Goal: Information Seeking & Learning: Learn about a topic

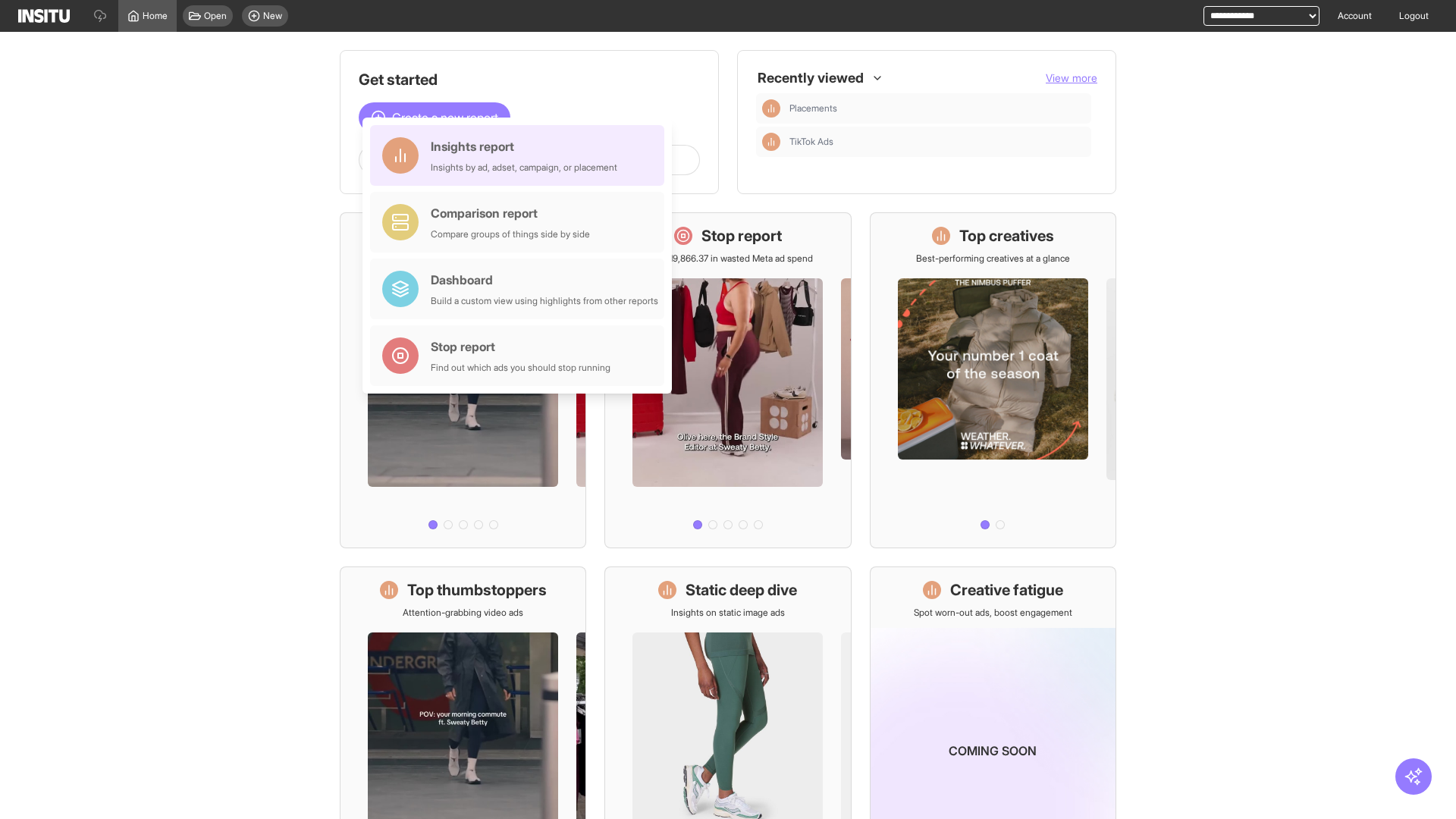
click at [521, 155] on div "Insights report Insights by ad, adset, campaign, or placement" at bounding box center [524, 155] width 186 height 36
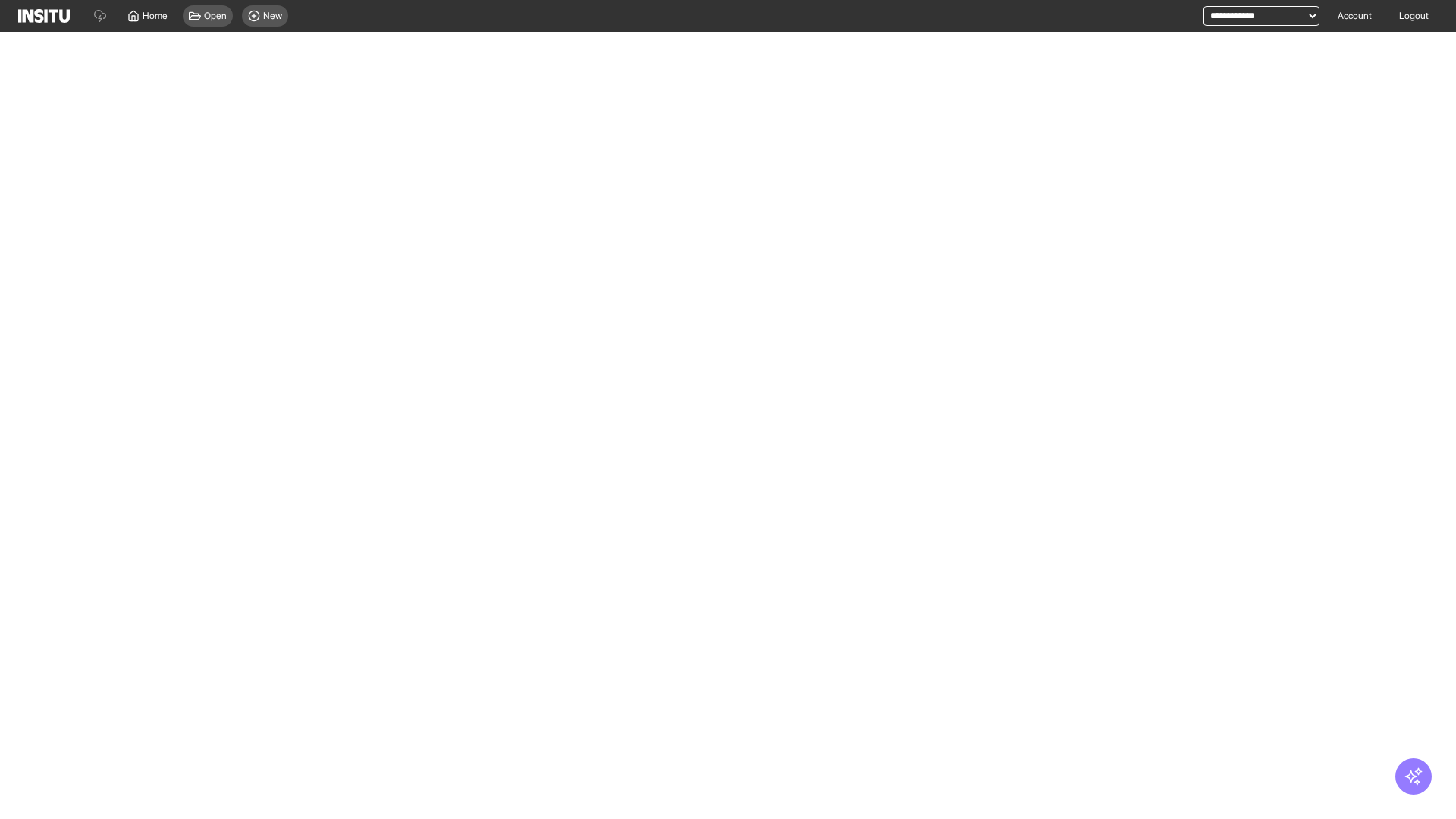
select select "**"
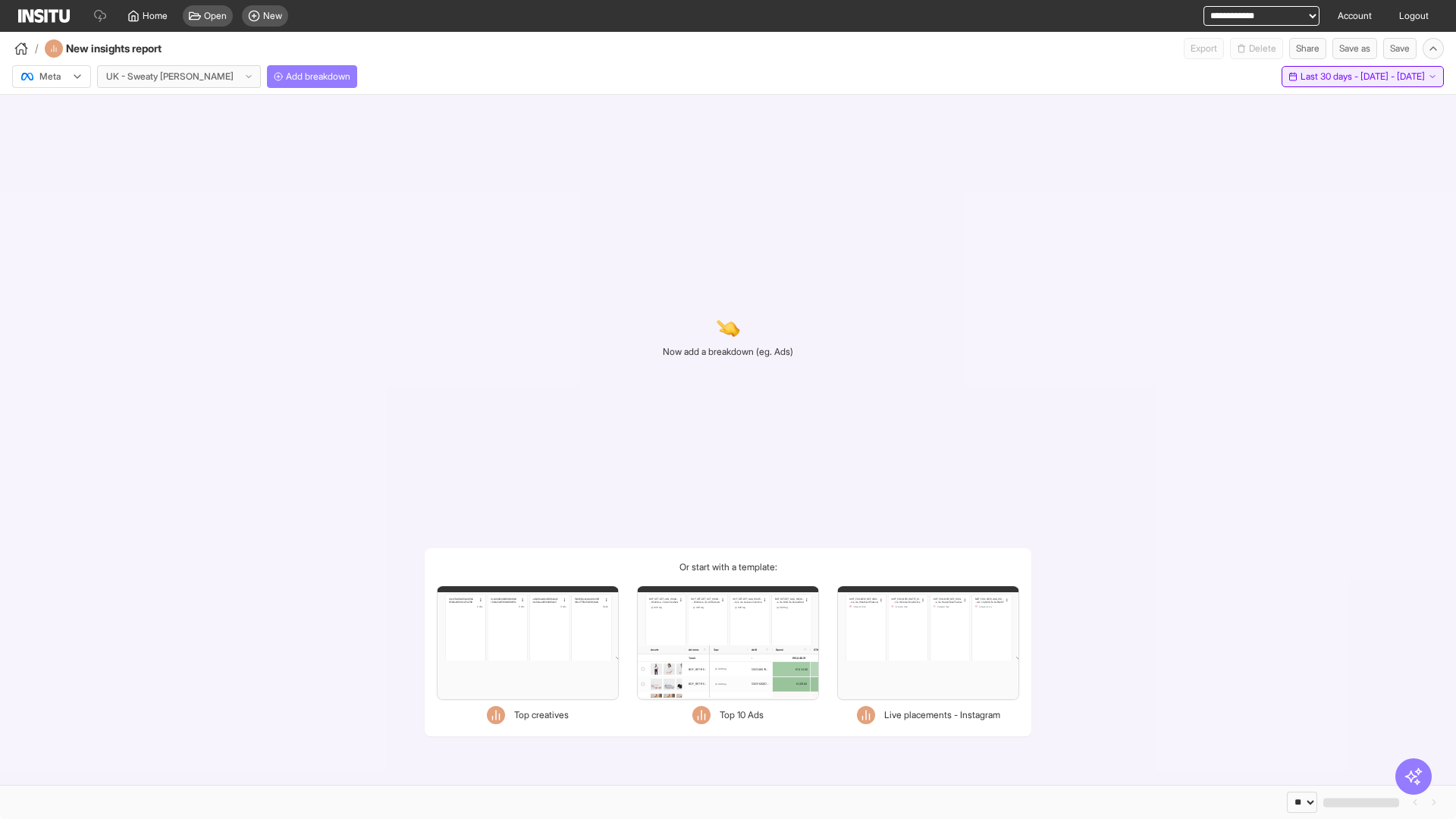
click at [1327, 77] on span "Last 30 days - [DATE] - [DATE]" at bounding box center [1363, 76] width 124 height 12
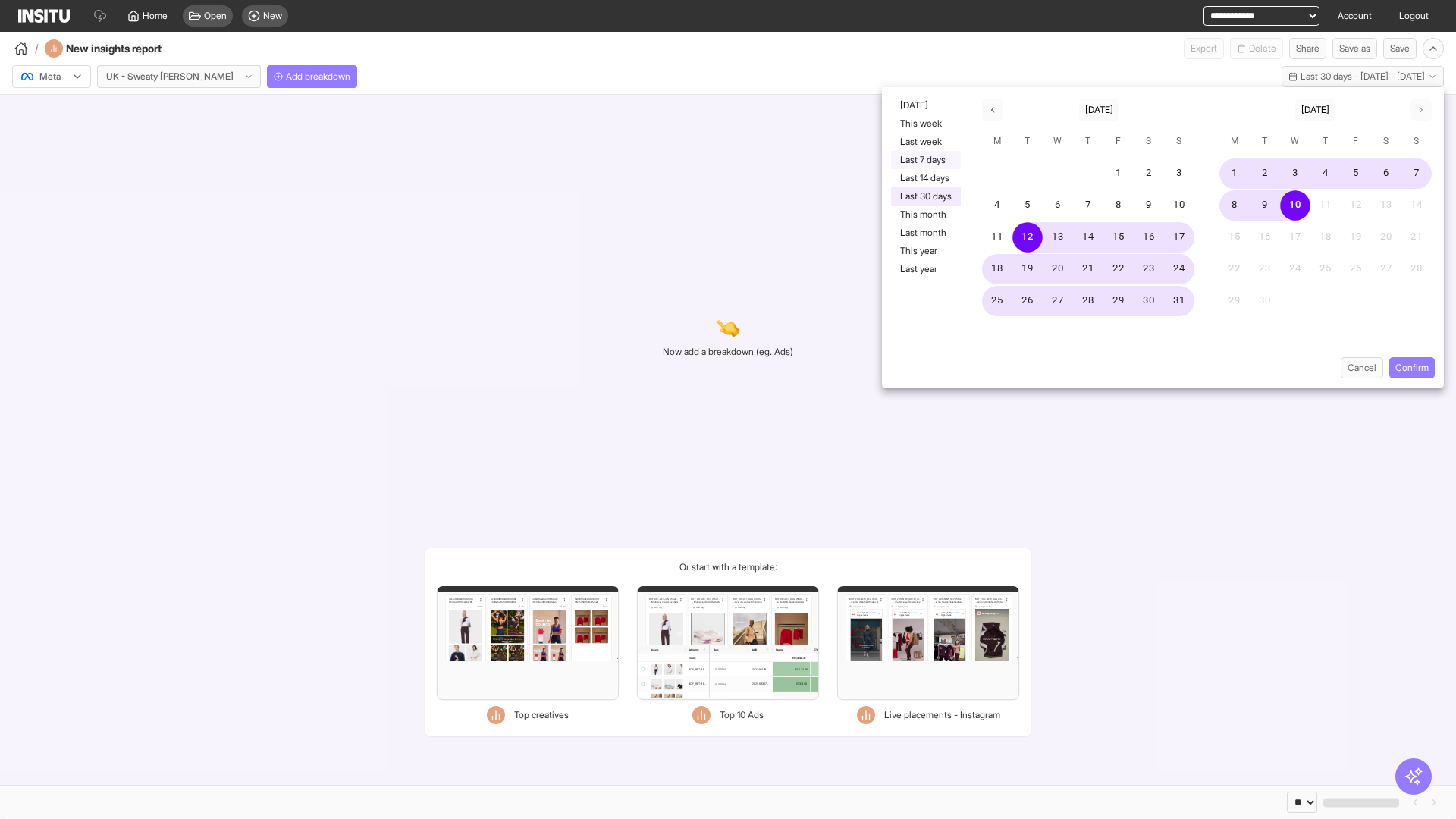
click at [924, 160] on button "Last 7 days" at bounding box center [925, 160] width 70 height 18
